Goal: Task Accomplishment & Management: Manage account settings

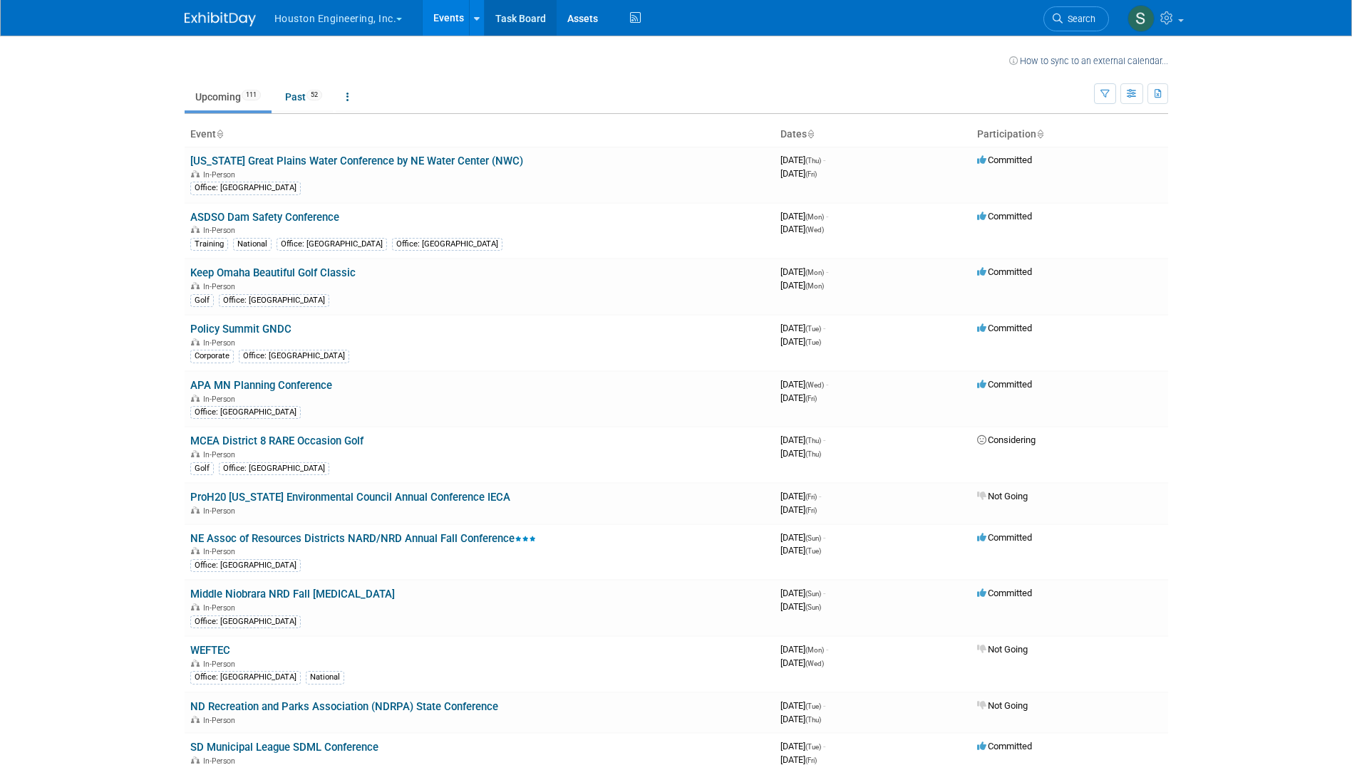
click at [538, 20] on link "Task Board" at bounding box center [521, 18] width 72 height 36
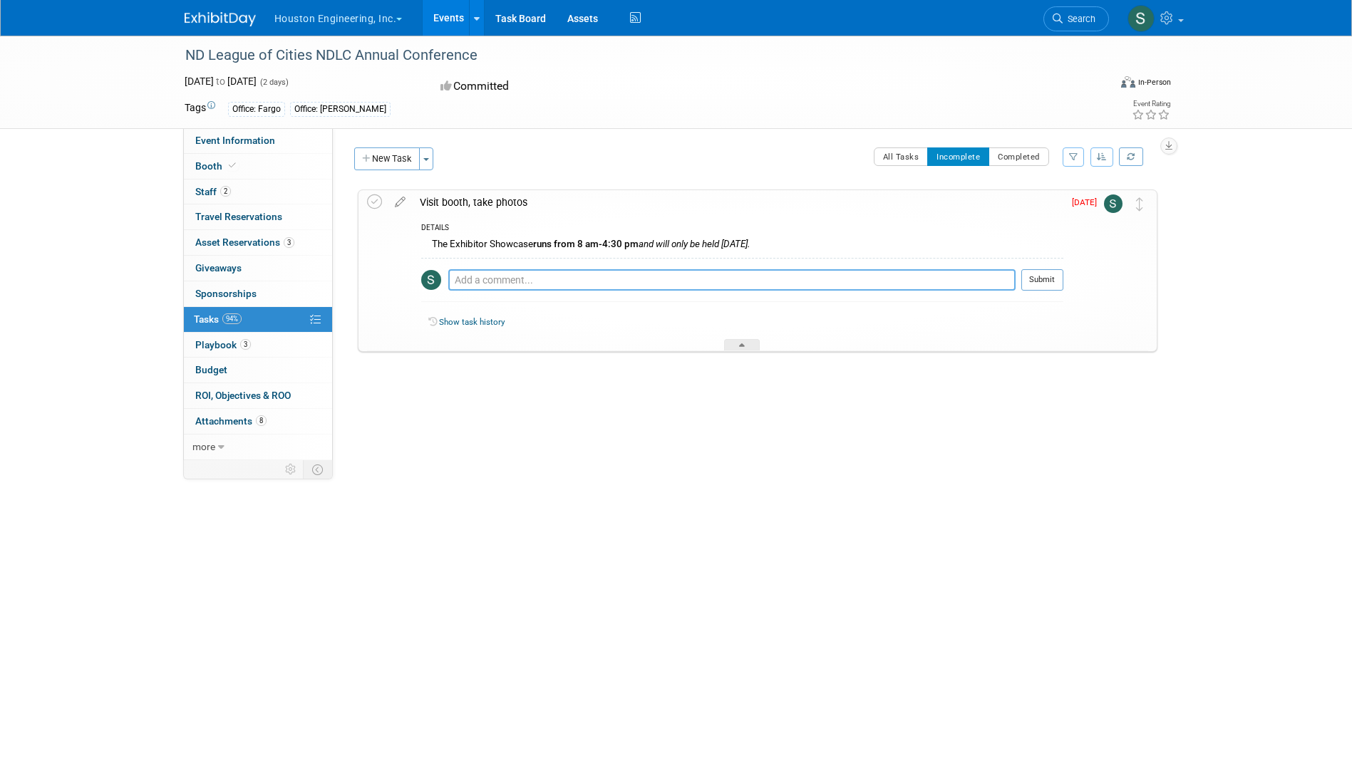
click at [554, 281] on textarea at bounding box center [731, 279] width 567 height 21
type textarea "took a few pictures."
click at [400, 203] on icon at bounding box center [400, 199] width 25 height 18
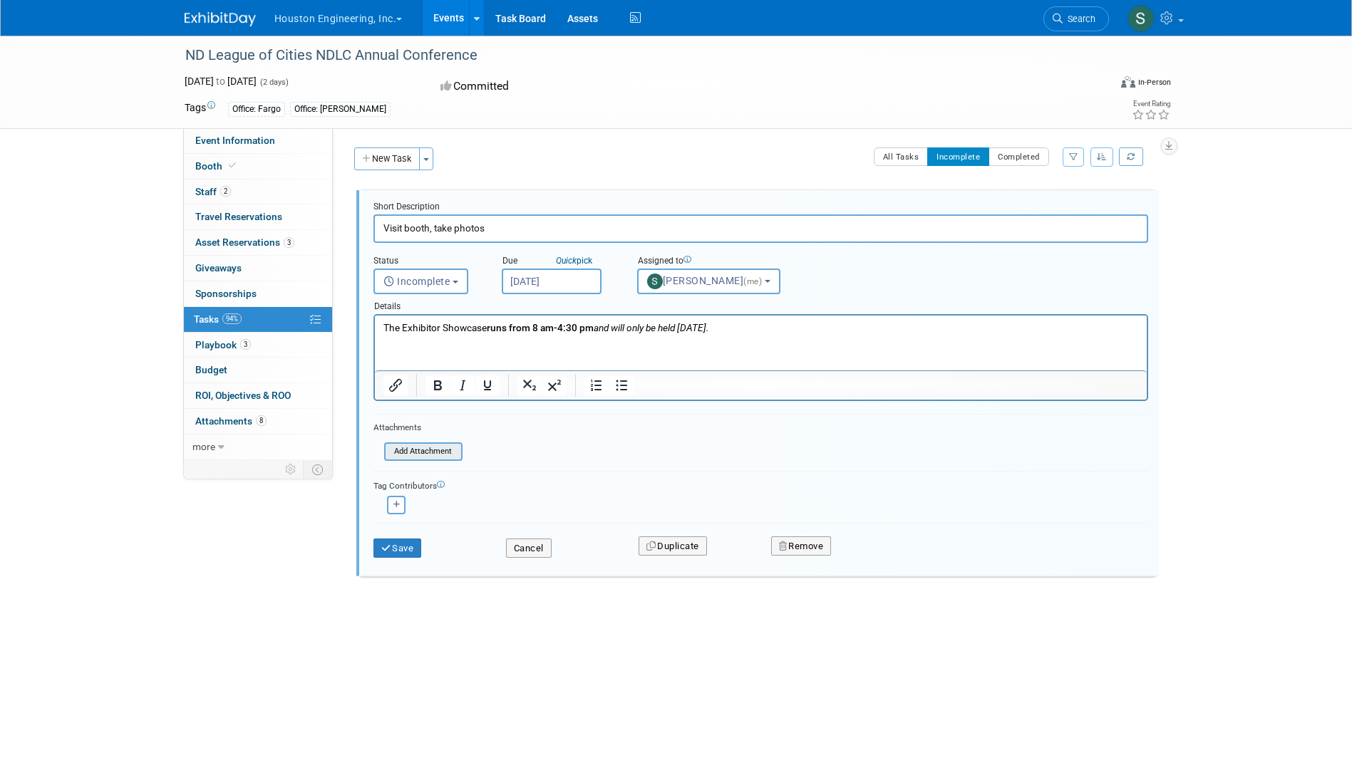
click at [418, 447] on input "file" at bounding box center [388, 452] width 145 height 16
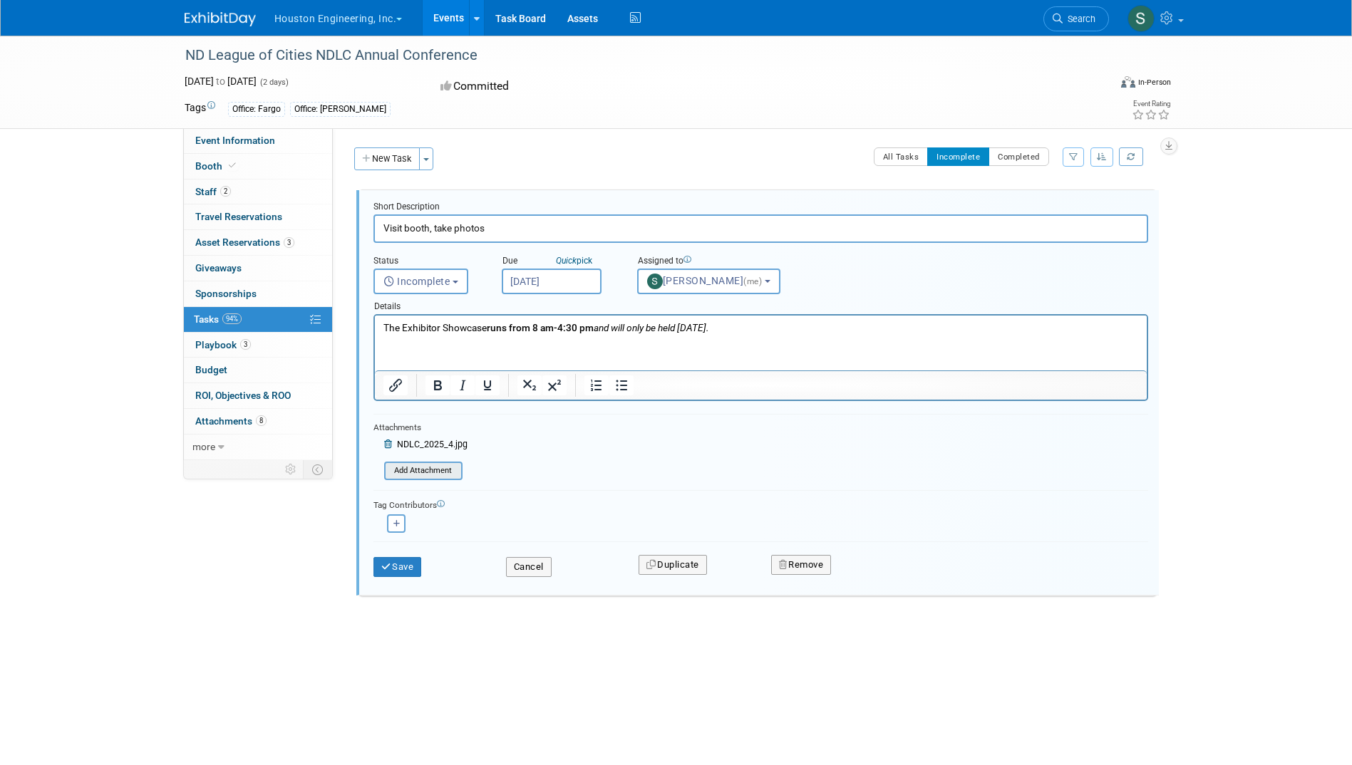
click at [436, 468] on input "file" at bounding box center [388, 471] width 145 height 16
click at [418, 490] on input "file" at bounding box center [388, 490] width 145 height 16
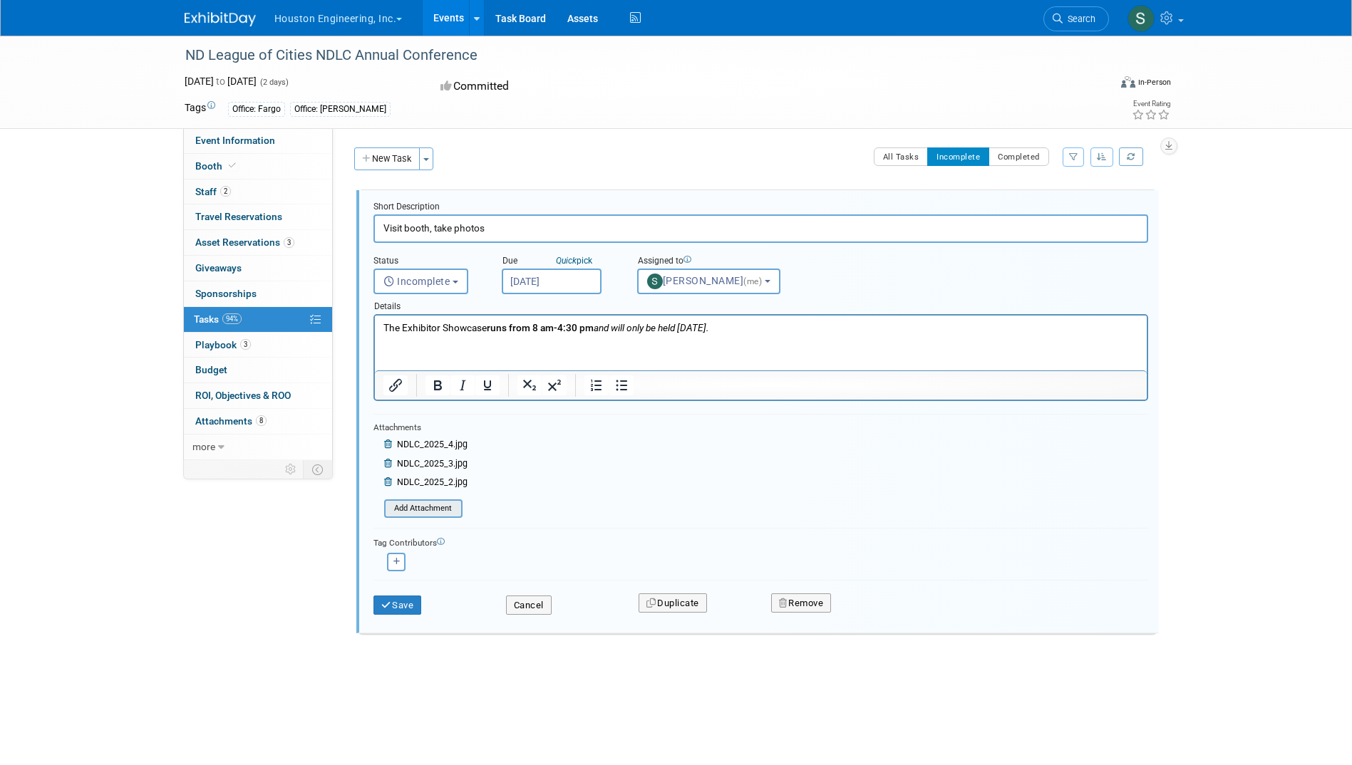
click at [437, 507] on input "file" at bounding box center [388, 509] width 145 height 16
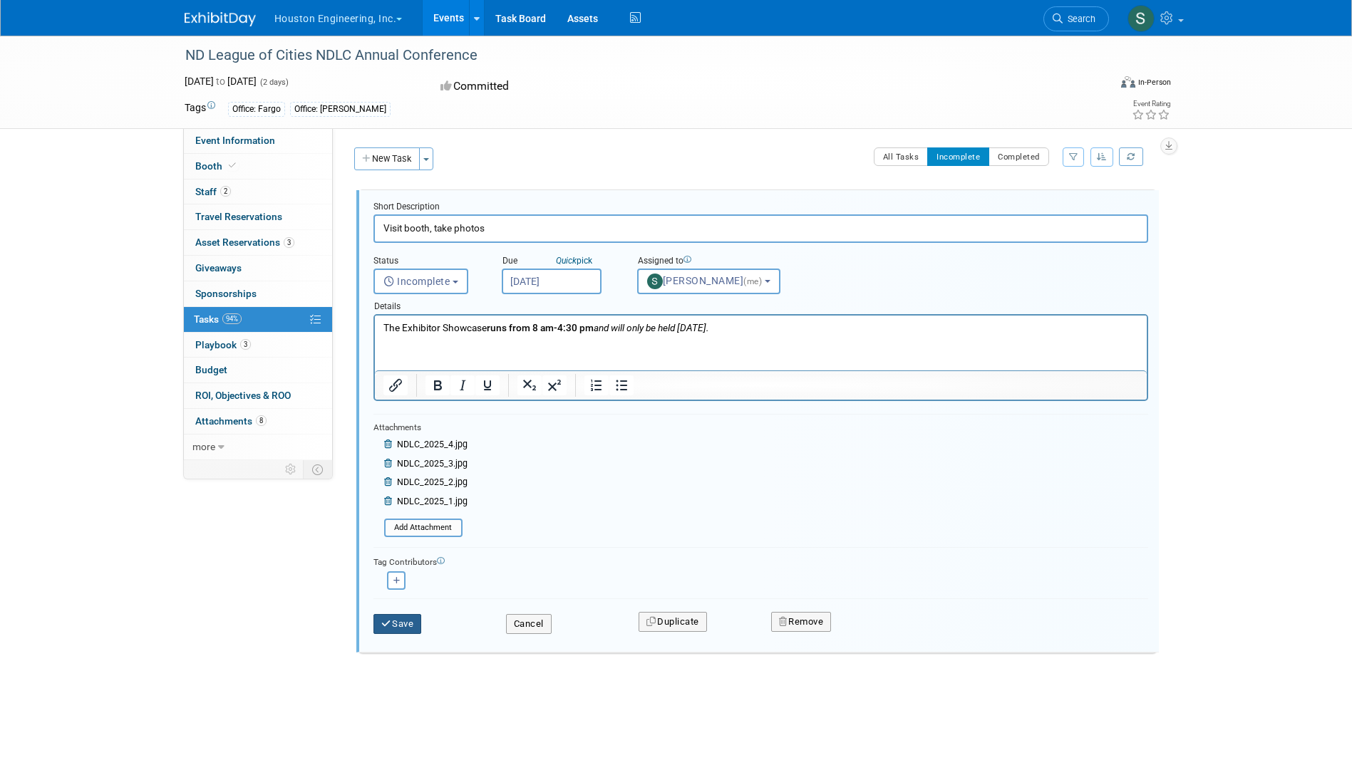
click at [407, 623] on button "Save" at bounding box center [397, 624] width 48 height 20
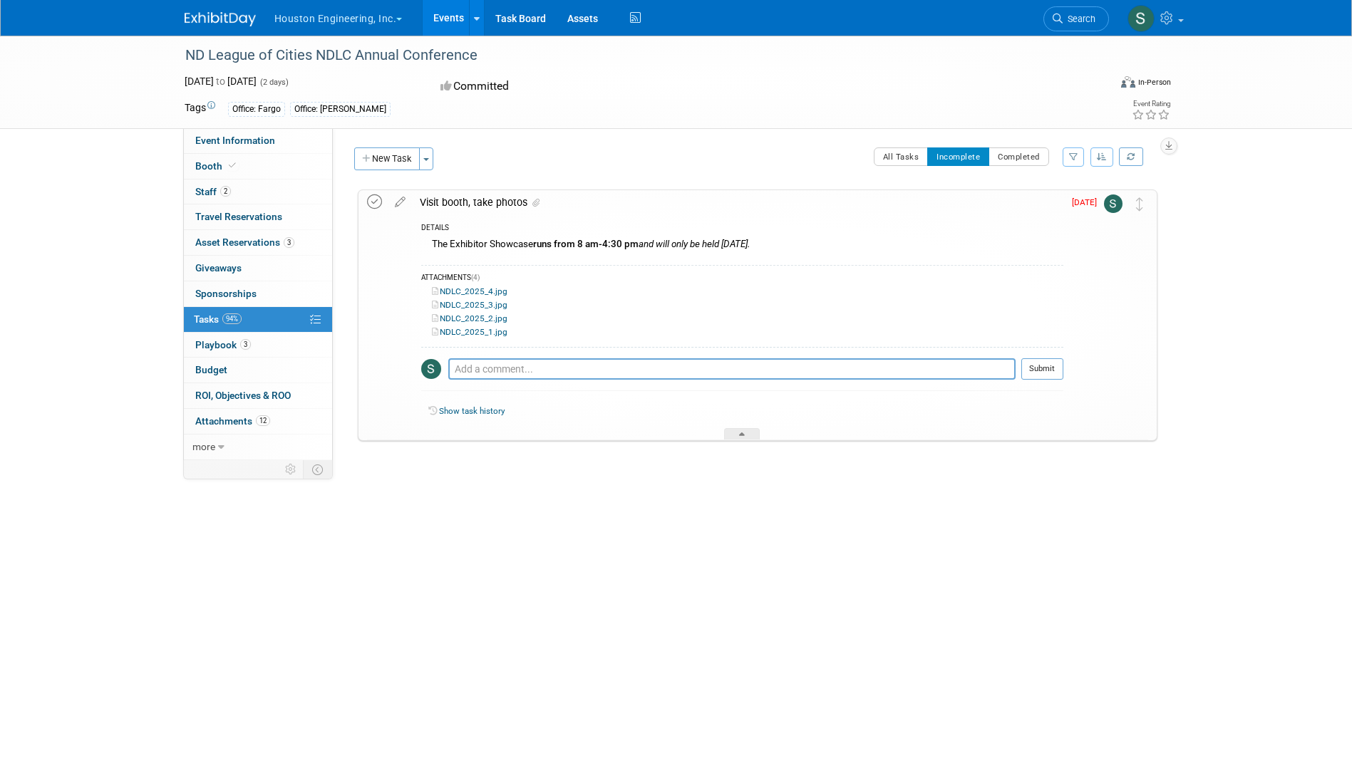
click at [372, 202] on icon at bounding box center [374, 202] width 15 height 15
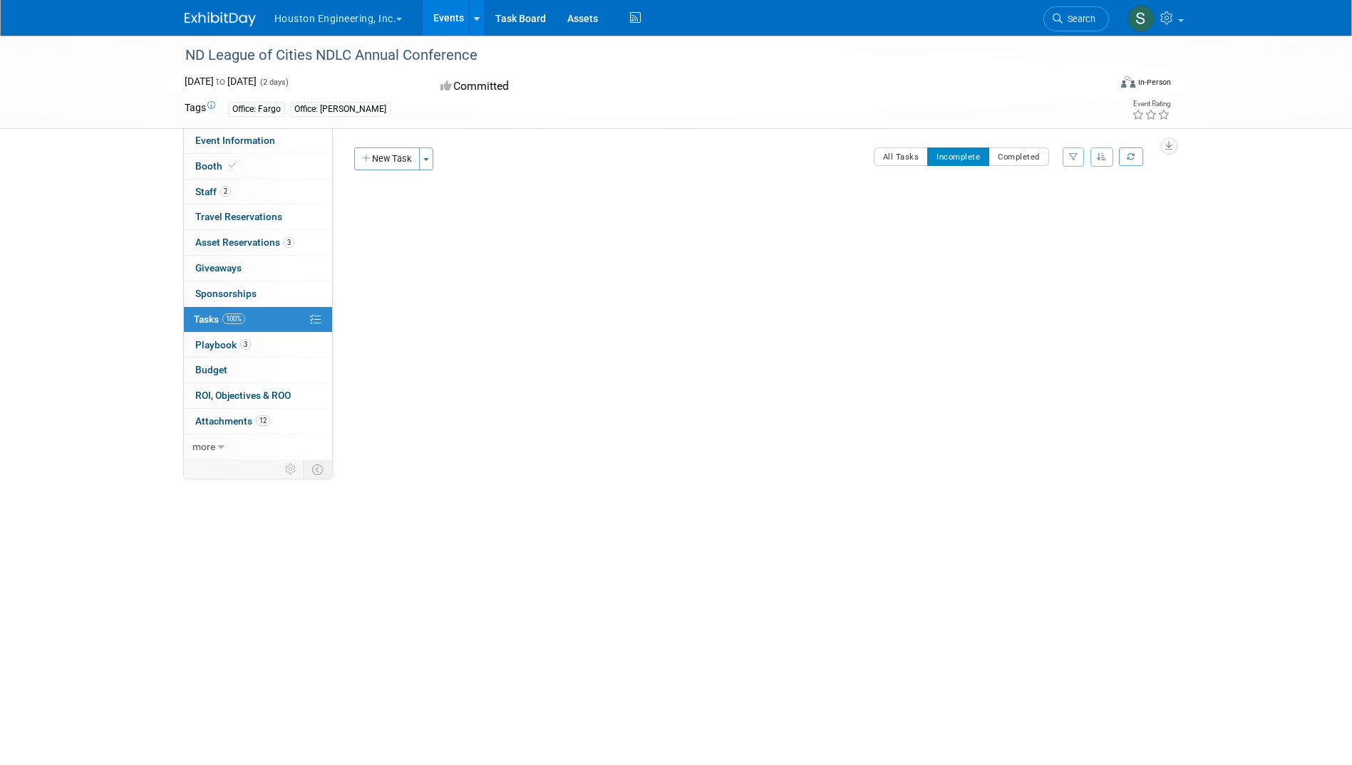
click at [274, 319] on link "100% Tasks 100%" at bounding box center [258, 319] width 148 height 25
click at [1035, 157] on button "Completed" at bounding box center [1018, 157] width 61 height 19
